Goal: Task Accomplishment & Management: Manage account settings

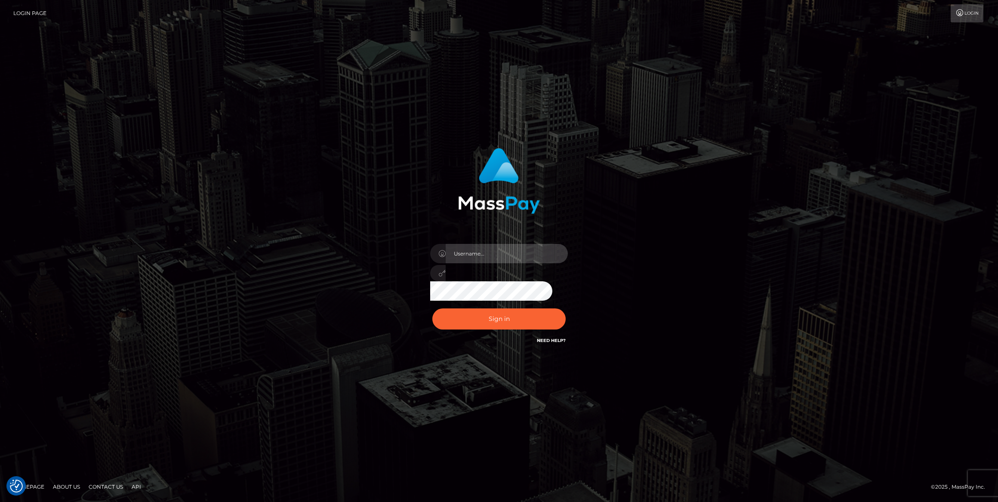
type input "[PERSON_NAME].ace"
click at [511, 317] on button "Sign in" at bounding box center [499, 319] width 133 height 21
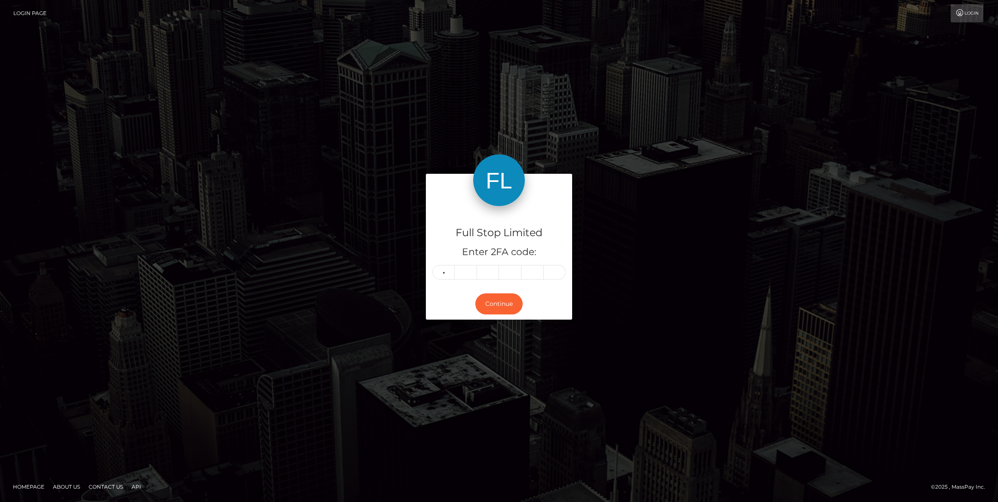
type input "0"
type input "7"
type input "9"
type input "8"
type input "6"
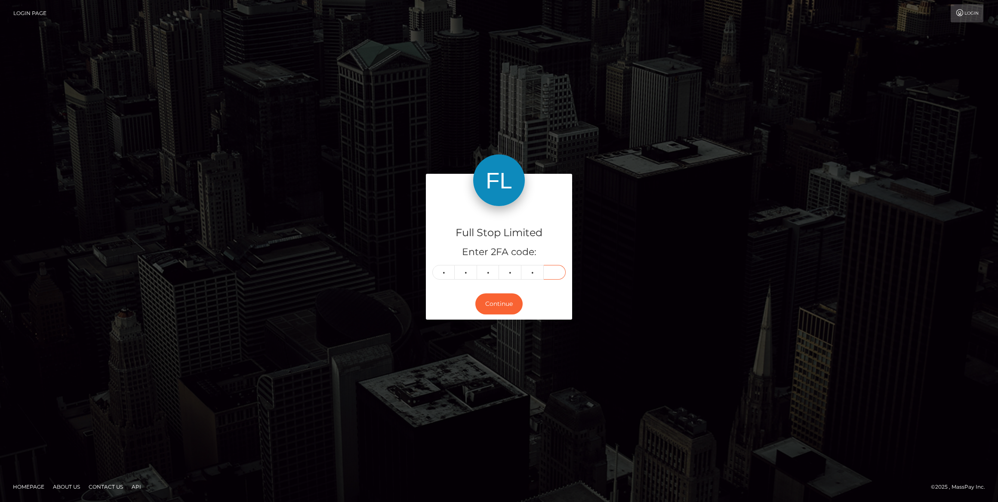
type input "7"
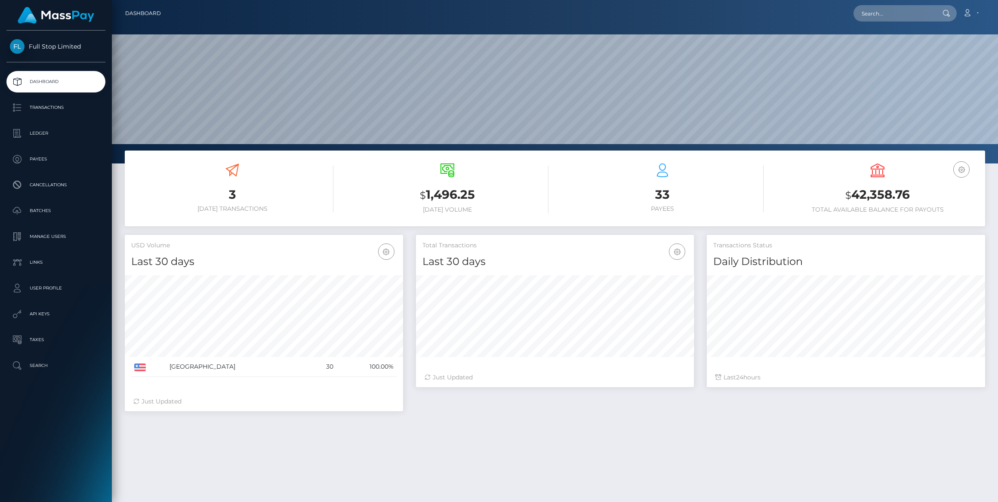
scroll to position [152, 278]
click at [52, 237] on p "Manage Users" at bounding box center [56, 236] width 92 height 13
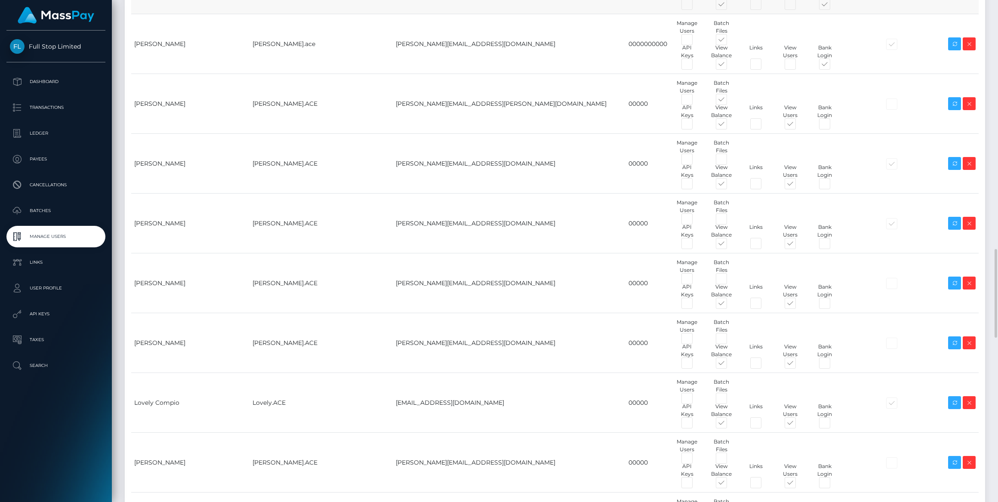
scroll to position [1486, 0]
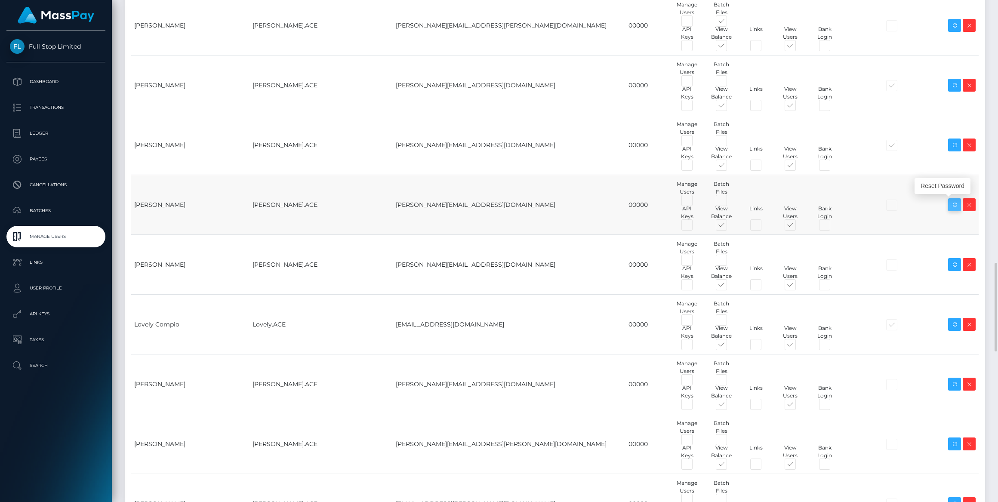
click at [955, 205] on icon at bounding box center [955, 205] width 10 height 11
